Goal: Participate in discussion: Engage in conversation with other users on a specific topic

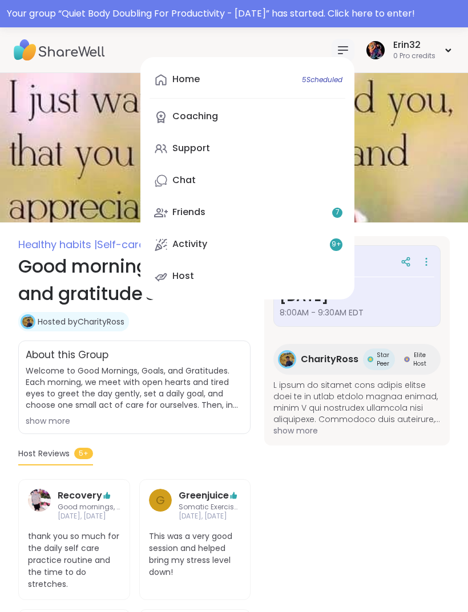
click at [403, 206] on img at bounding box center [234, 148] width 468 height 150
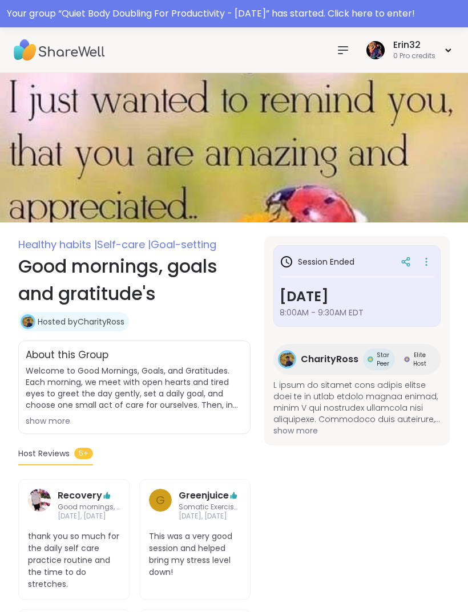
click at [451, 49] on icon at bounding box center [448, 50] width 7 height 5
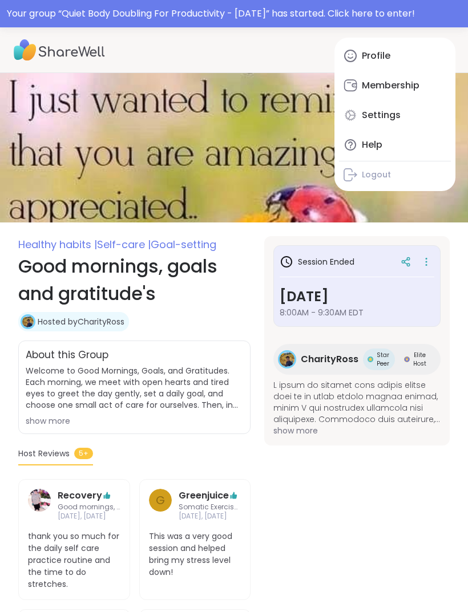
click at [427, 219] on img at bounding box center [234, 148] width 468 height 150
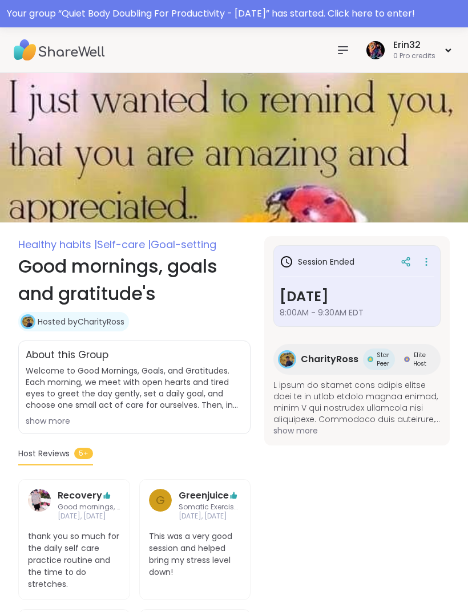
click at [341, 52] on icon at bounding box center [343, 50] width 14 height 14
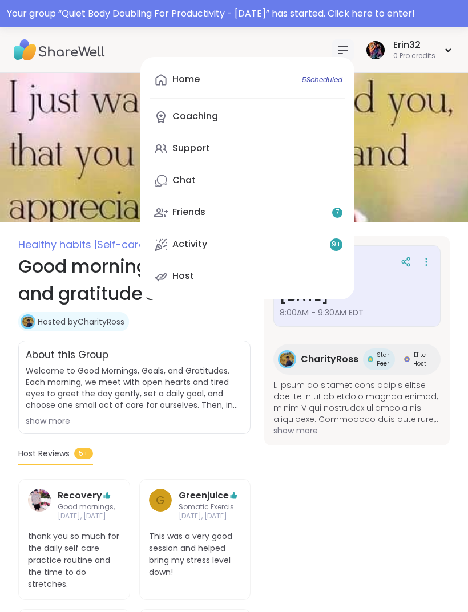
click at [326, 91] on link "Home 5 Scheduled" at bounding box center [248, 79] width 196 height 27
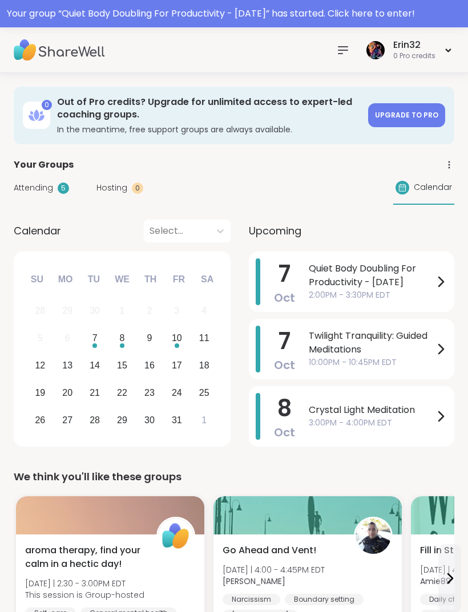
click at [399, 290] on span "2:00PM - 3:30PM EDT" at bounding box center [371, 295] width 125 height 12
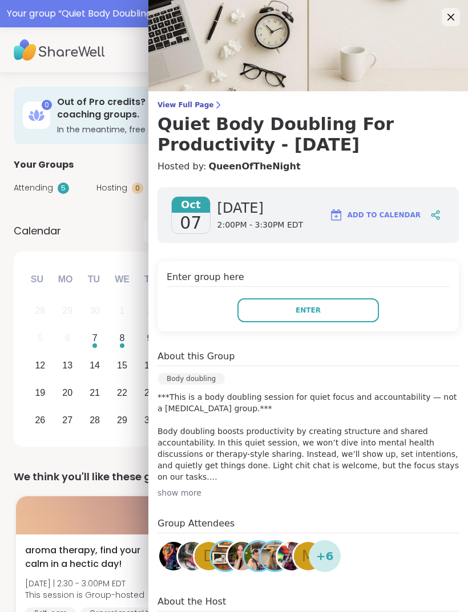
click at [338, 309] on button "Enter" at bounding box center [308, 310] width 142 height 24
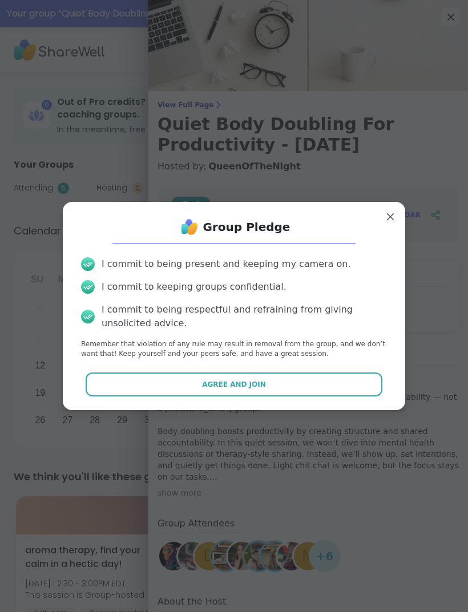
click at [305, 375] on button "Agree and Join" at bounding box center [234, 385] width 297 height 24
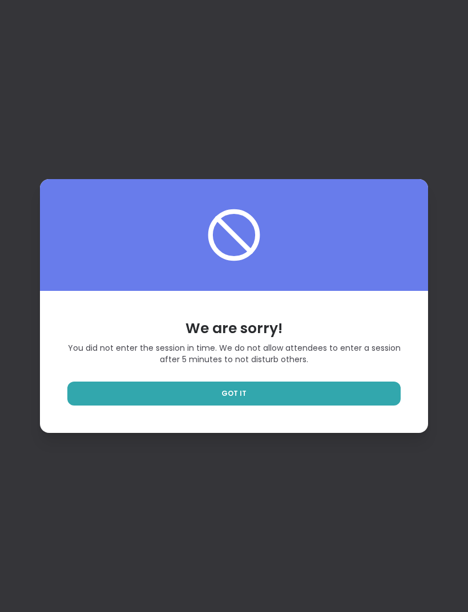
click at [320, 406] on link "GOT IT" at bounding box center [233, 394] width 333 height 24
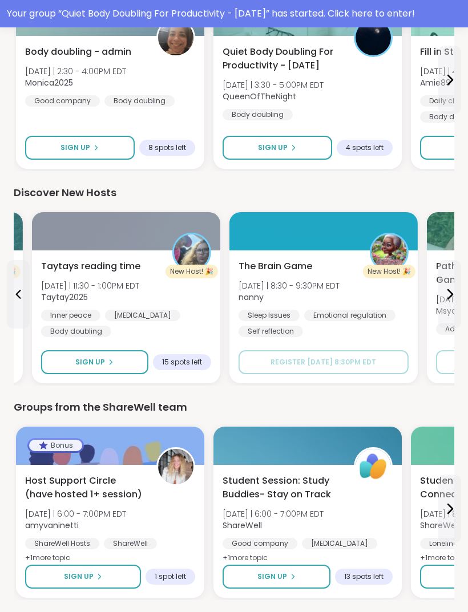
scroll to position [1373, 0]
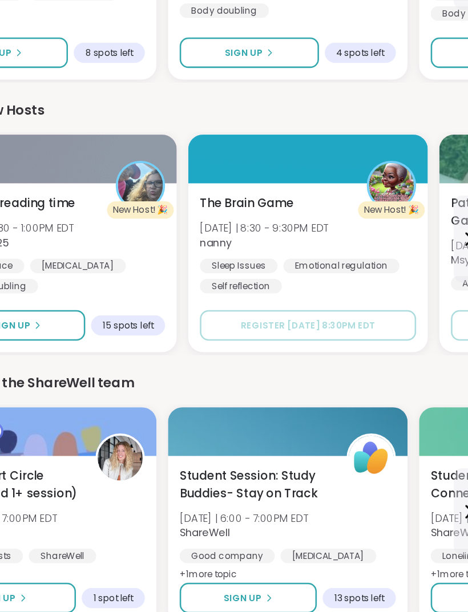
click at [285, 244] on div "The Brain Game [DATE] | 8:30 - 9:30PM EDT nanny Sleep Issues Emotional regulati…" at bounding box center [324, 283] width 170 height 78
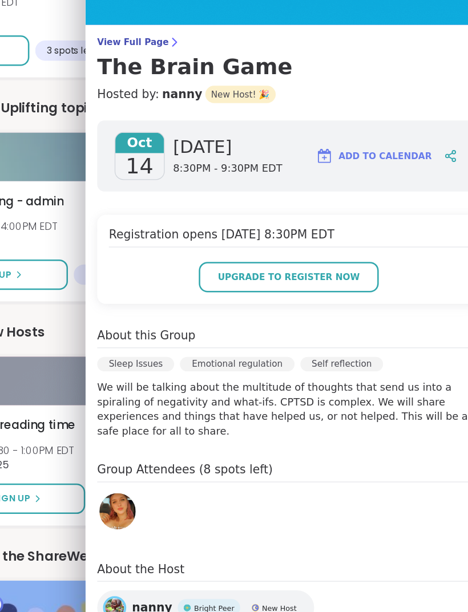
scroll to position [29, 0]
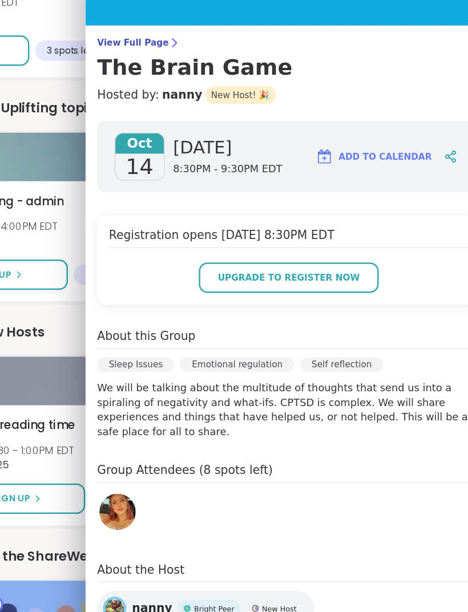
click at [159, 431] on img at bounding box center [173, 445] width 29 height 29
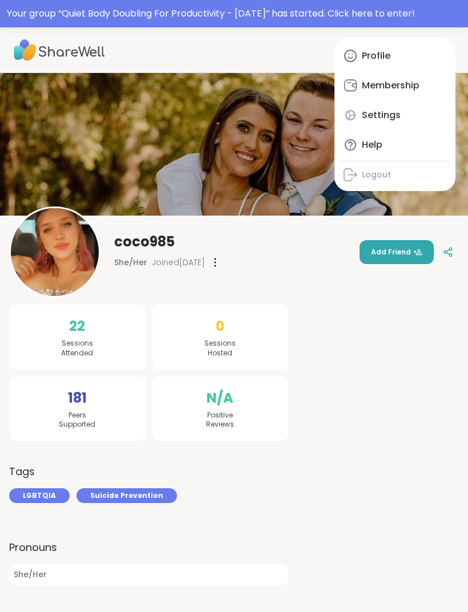
click at [405, 54] on link "Profile" at bounding box center [395, 55] width 112 height 27
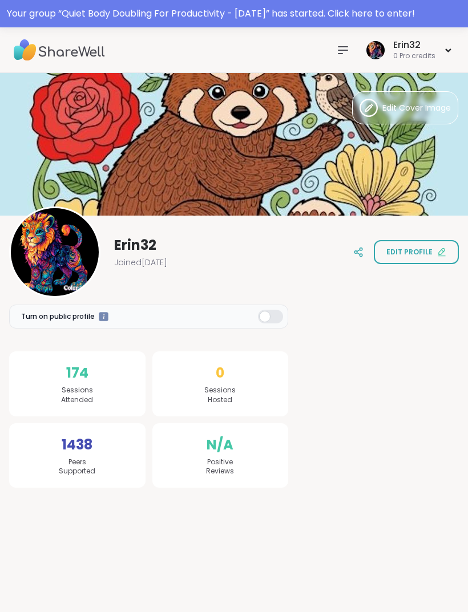
click at [58, 256] on icon at bounding box center [55, 252] width 14 height 14
click at [53, 259] on div at bounding box center [54, 252] width 91 height 91
click at [53, 253] on icon at bounding box center [55, 252] width 14 height 14
click at [332, 59] on div "Erin32 0 Pro credits" at bounding box center [393, 50] width 123 height 27
click at [324, 136] on img at bounding box center [234, 144] width 468 height 143
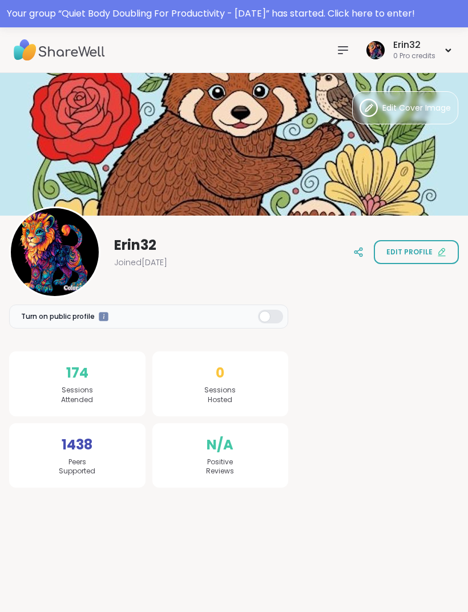
click at [91, 60] on img at bounding box center [59, 50] width 91 height 40
